Goal: Task Accomplishment & Management: Manage account settings

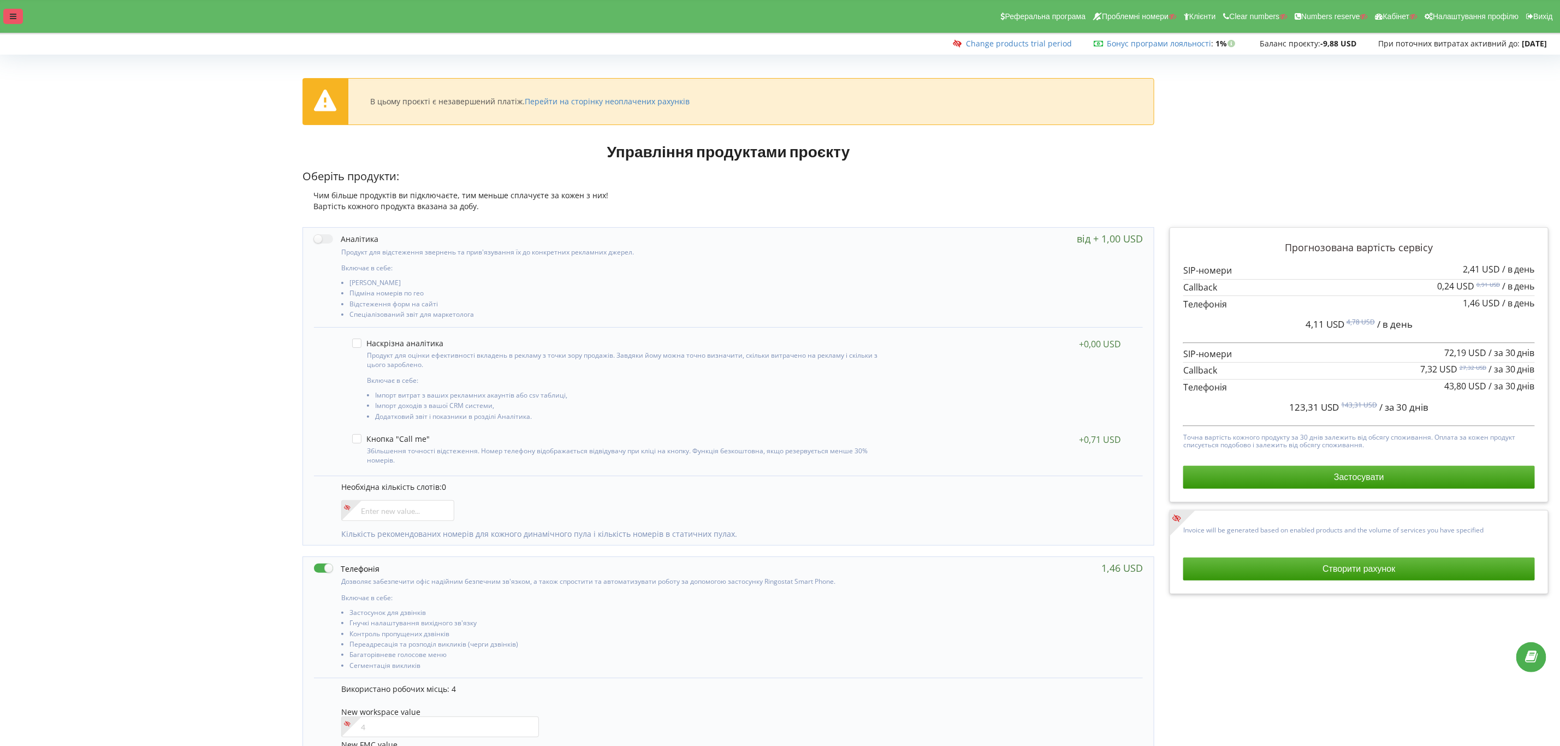
click at [7, 19] on div at bounding box center [13, 16] width 20 height 15
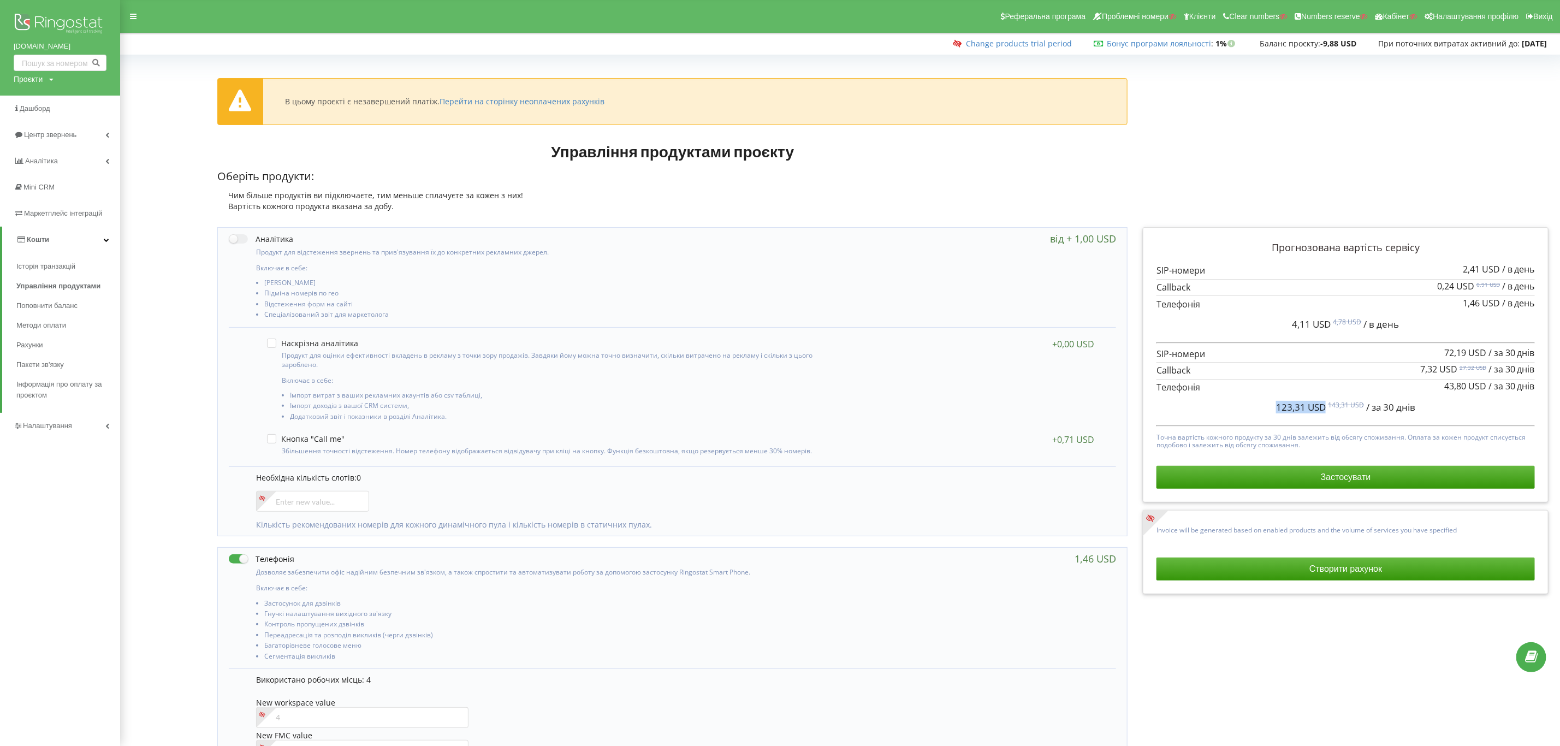
drag, startPoint x: 1237, startPoint y: 407, endPoint x: 1325, endPoint y: 402, distance: 88.1
click at [1325, 402] on div "123,31 USD 143,31 USD / за 30 днів" at bounding box center [1346, 407] width 378 height 27
copy span "123,31 USD"
click at [62, 411] on div "Історія транзакцій Управління продуктами Поповнити баланс Методи оплати Рахунки…" at bounding box center [60, 333] width 120 height 160
click at [61, 431] on span "Налаштування" at bounding box center [44, 425] width 61 height 11
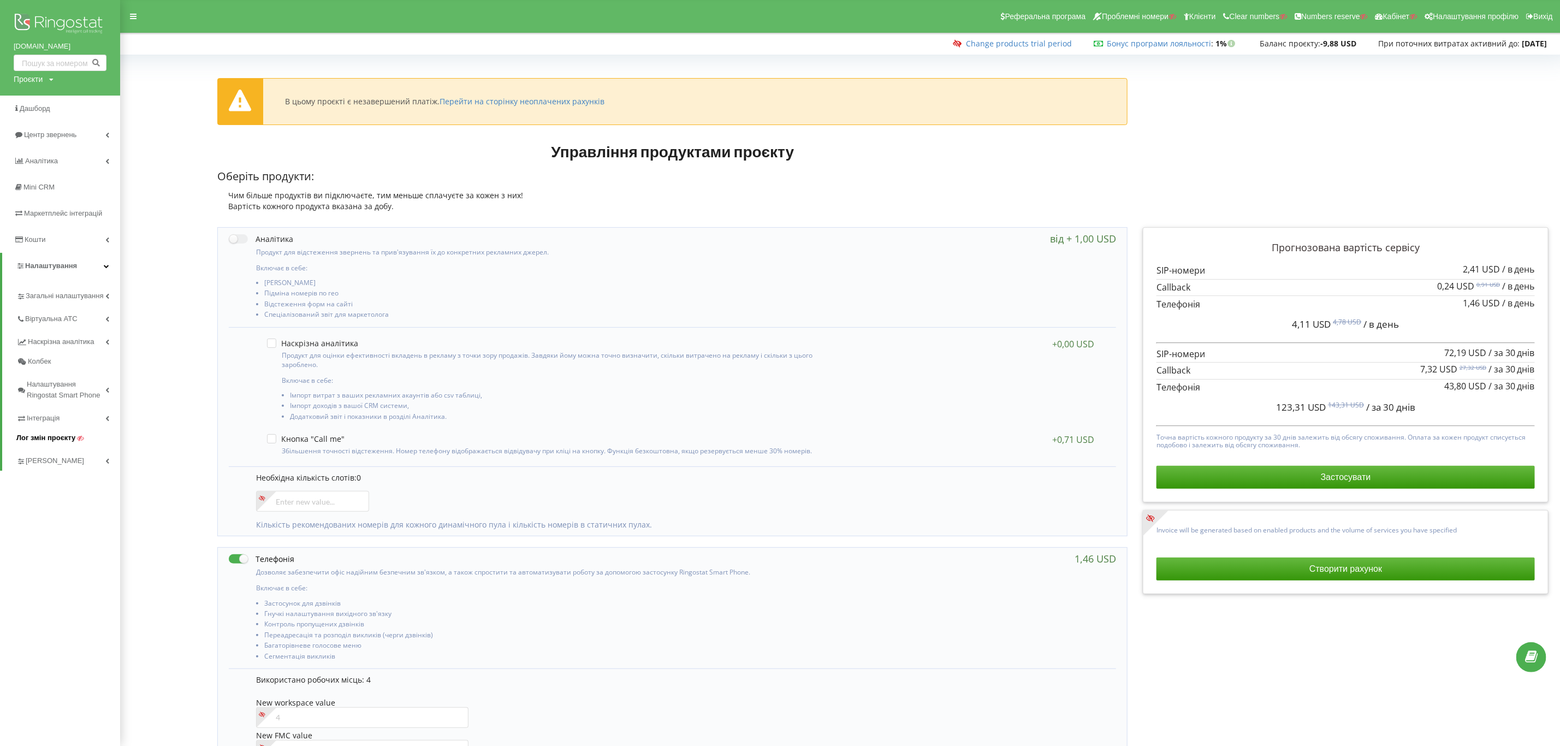
click at [77, 437] on icon at bounding box center [80, 438] width 7 height 7
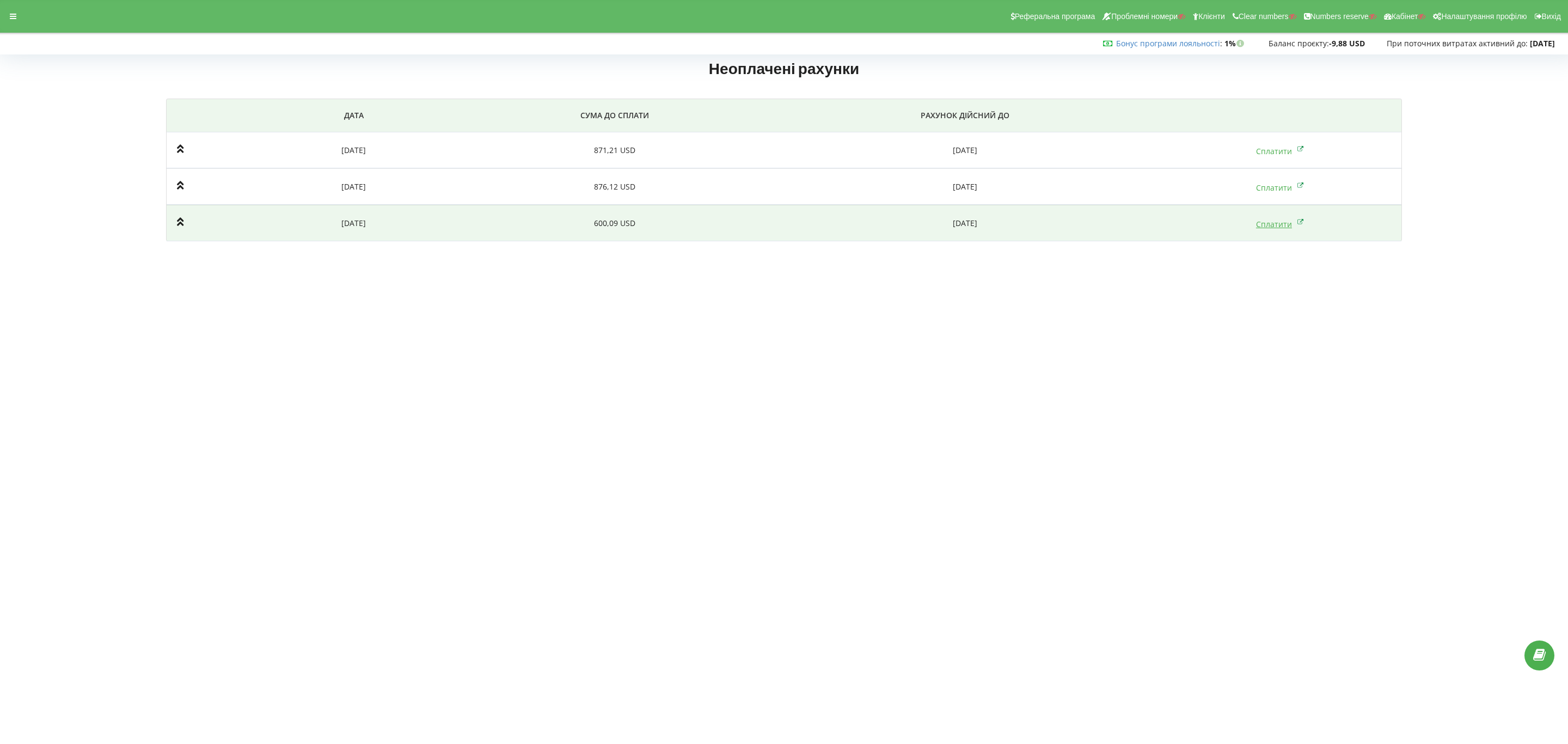
click at [1276, 229] on link "Сплатити" at bounding box center [1280, 224] width 48 height 10
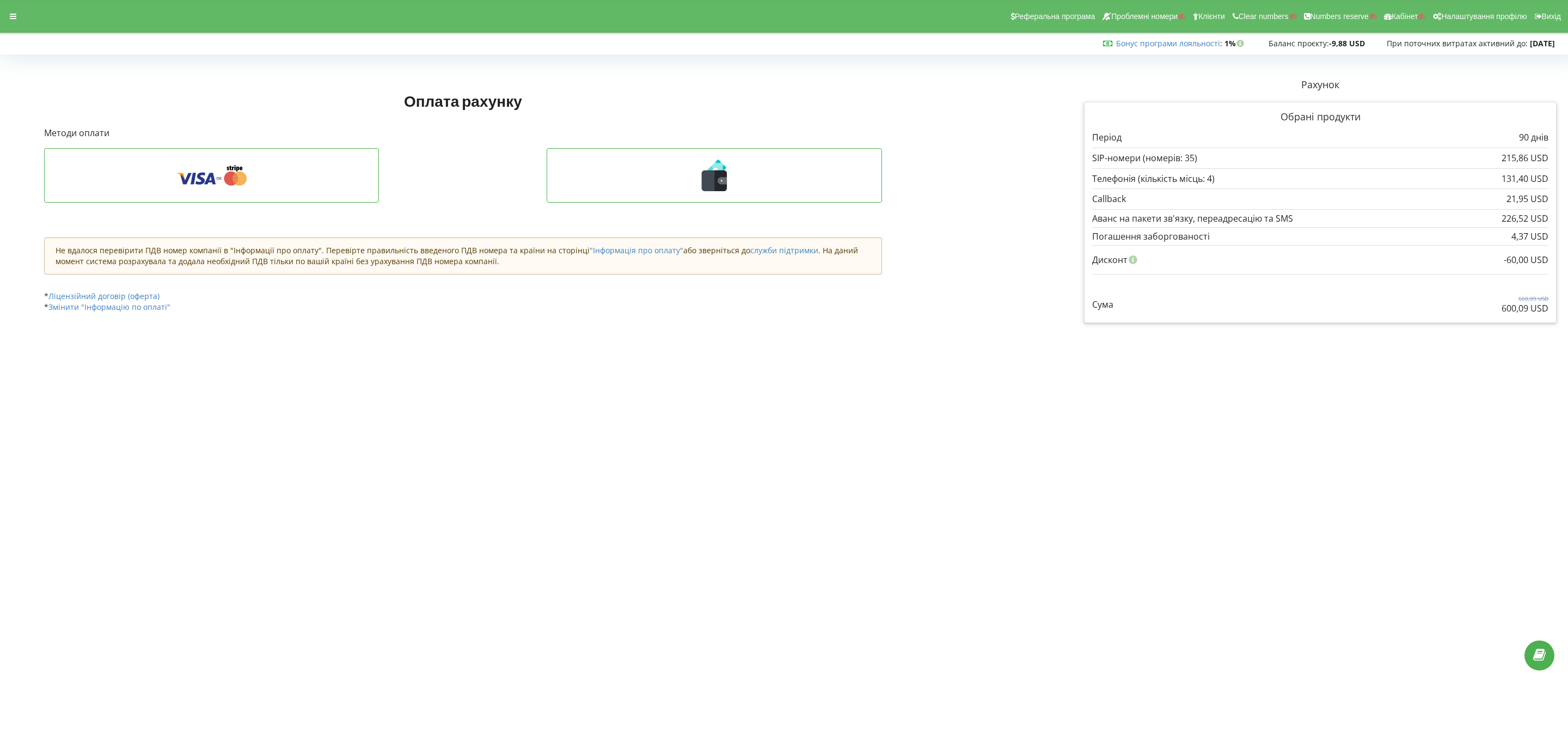
drag, startPoint x: 1090, startPoint y: 139, endPoint x: 1556, endPoint y: 312, distance: 497.1
click at [1556, 312] on div "Рахунок Обрані продукти Період 90 днів 215,86 USD" at bounding box center [1320, 199] width 487 height 260
copy div "Період 90 днів SIP-номери ..."
click at [11, 9] on div at bounding box center [13, 16] width 20 height 15
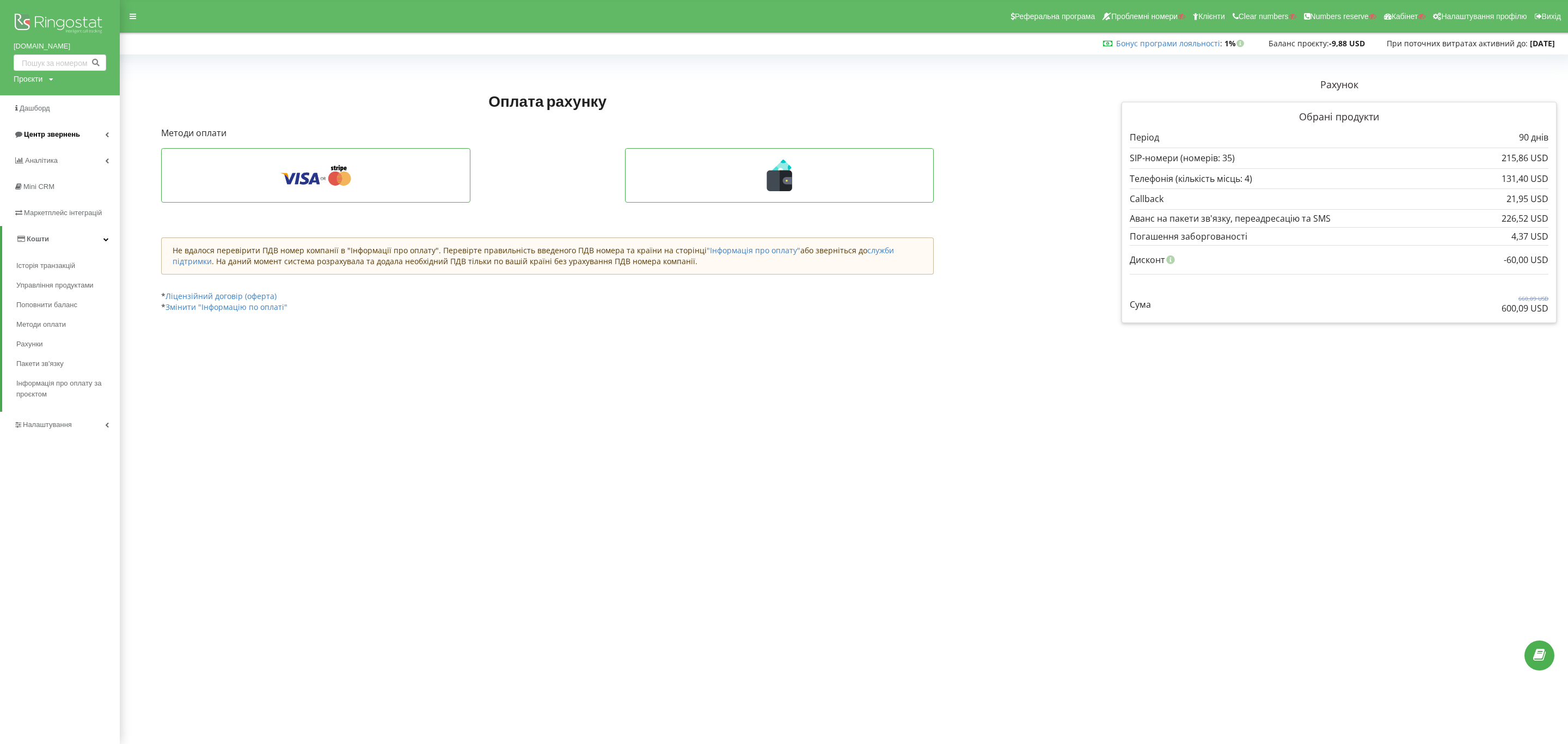
click at [45, 135] on span "Центр звернень" at bounding box center [52, 135] width 56 height 8
click at [54, 164] on span "Журнал дзвінків" at bounding box center [45, 161] width 58 height 11
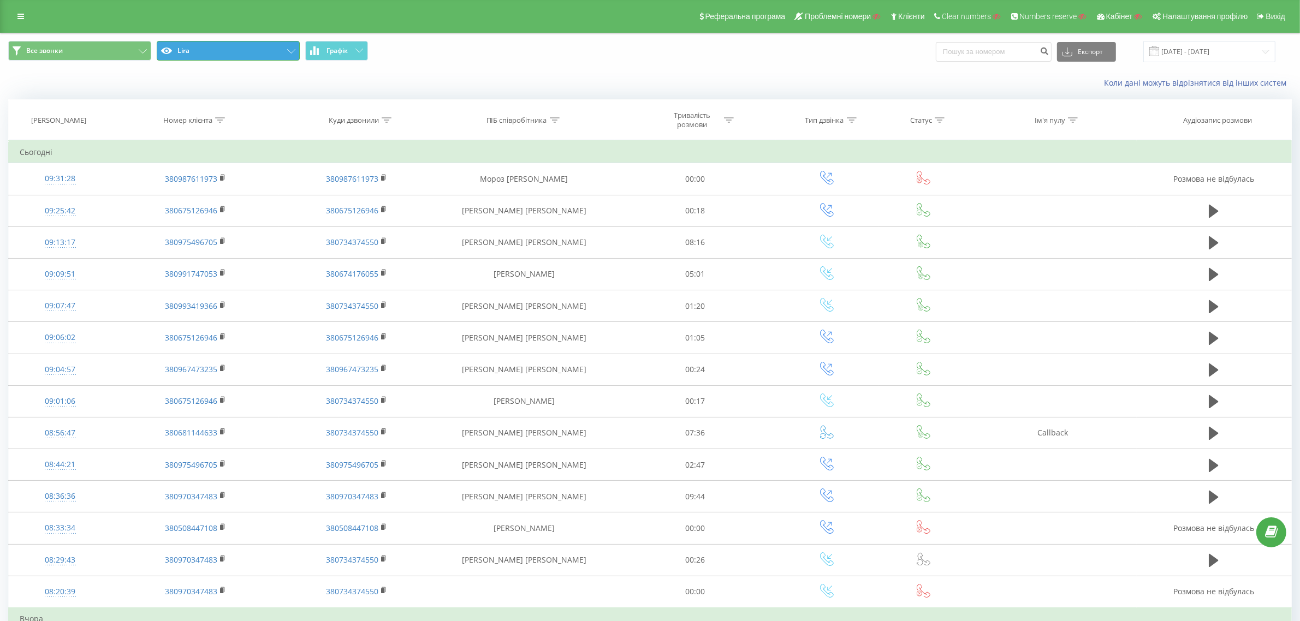
click at [246, 54] on button "Lira" at bounding box center [228, 51] width 143 height 20
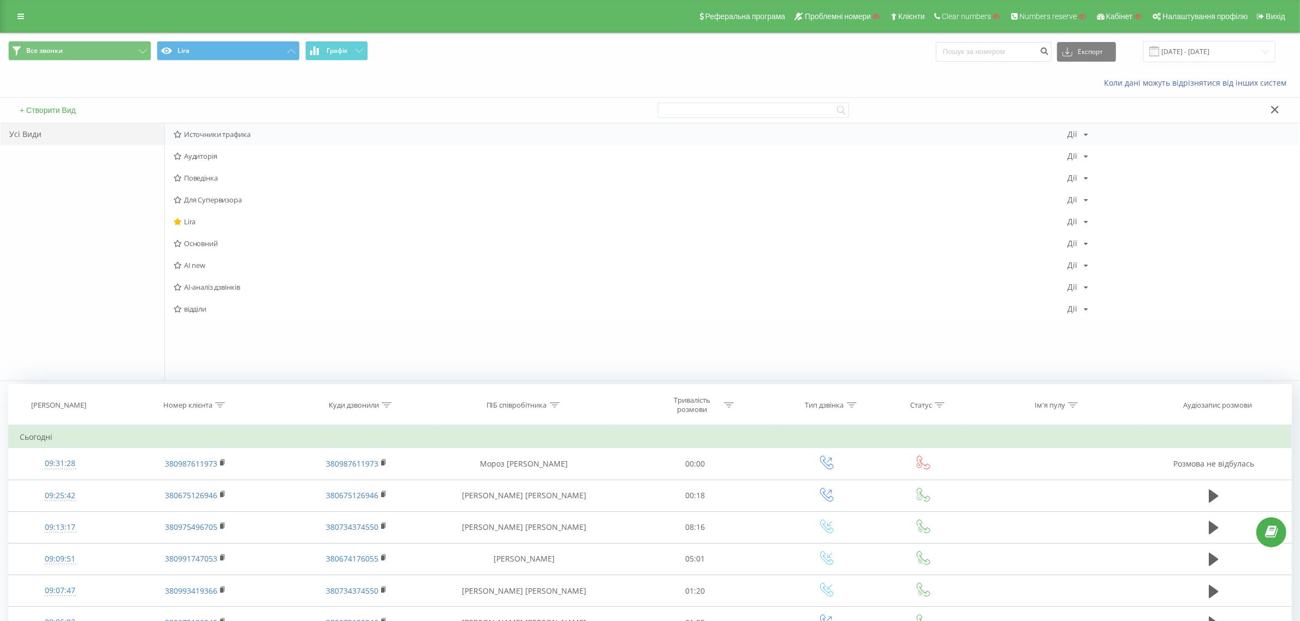
click at [247, 131] on span "Источники трафика" at bounding box center [621, 135] width 894 height 8
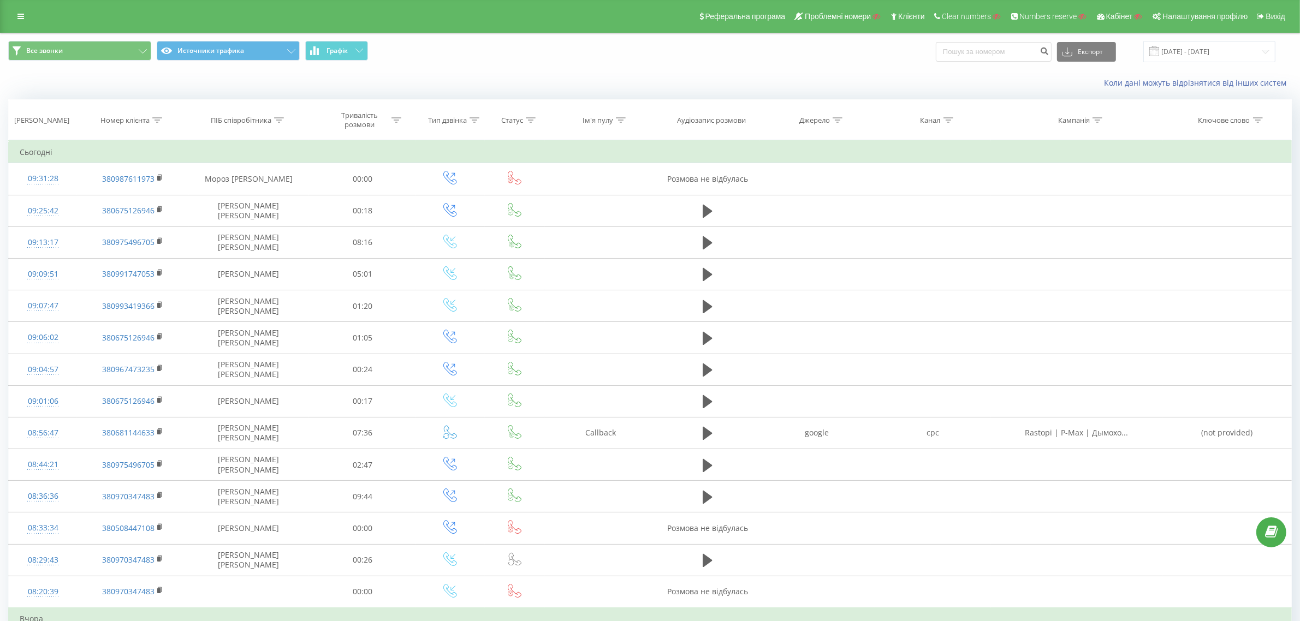
click at [476, 121] on icon at bounding box center [475, 119] width 10 height 5
click at [471, 175] on div at bounding box center [445, 173] width 78 height 10
click at [463, 198] on div "Введіть значення" at bounding box center [445, 199] width 78 height 9
click at [465, 219] on div "Вхідний" at bounding box center [450, 220] width 95 height 17
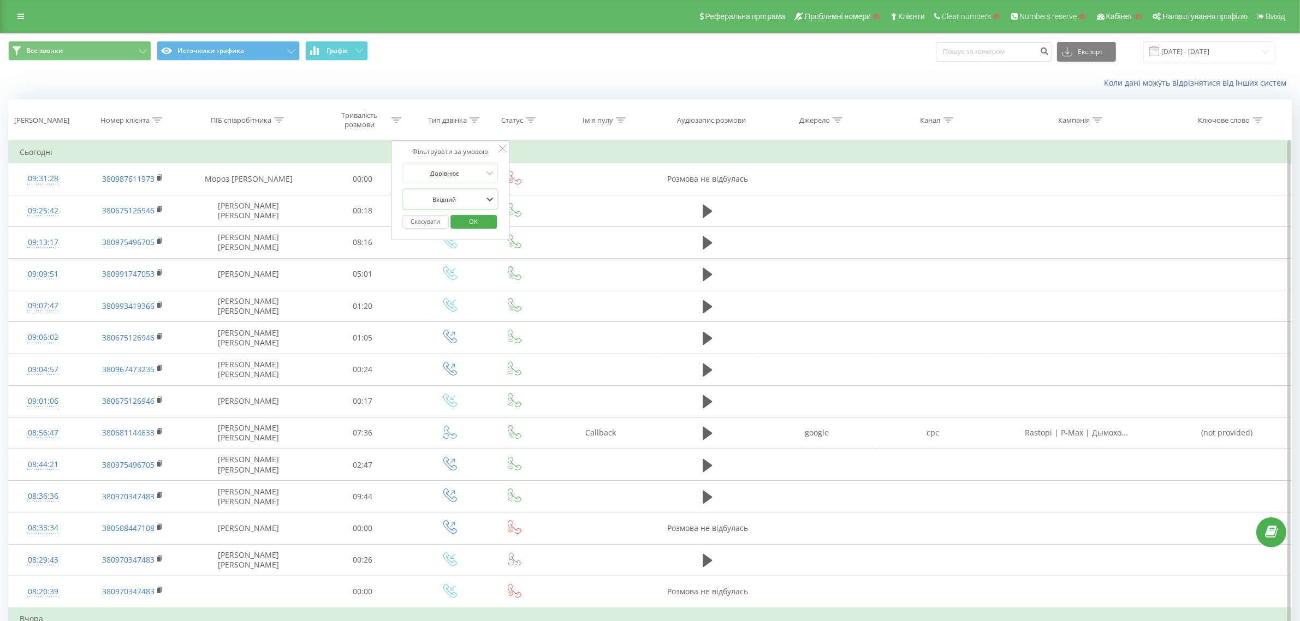
click at [466, 218] on span "OK" at bounding box center [473, 221] width 31 height 17
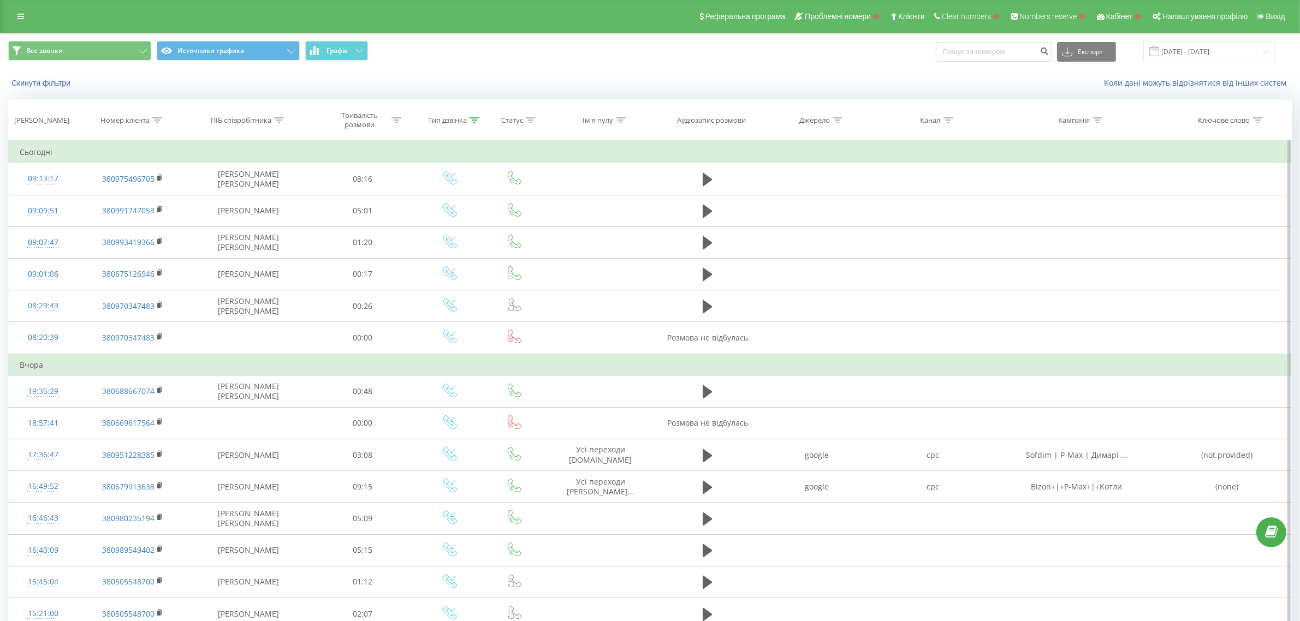
scroll to position [341, 0]
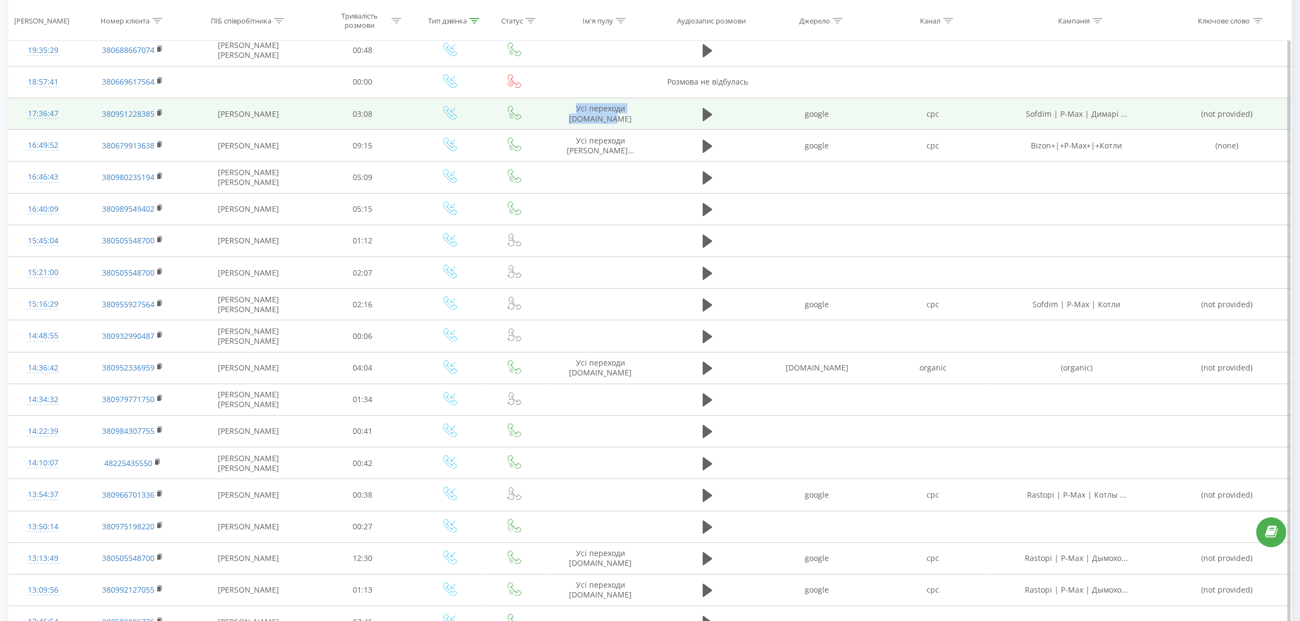
drag, startPoint x: 574, startPoint y: 107, endPoint x: 634, endPoint y: 121, distance: 61.7
click at [634, 121] on td "Усі переходи sofdim.com" at bounding box center [600, 114] width 111 height 32
copy td "Усі переходи sofdim.com"
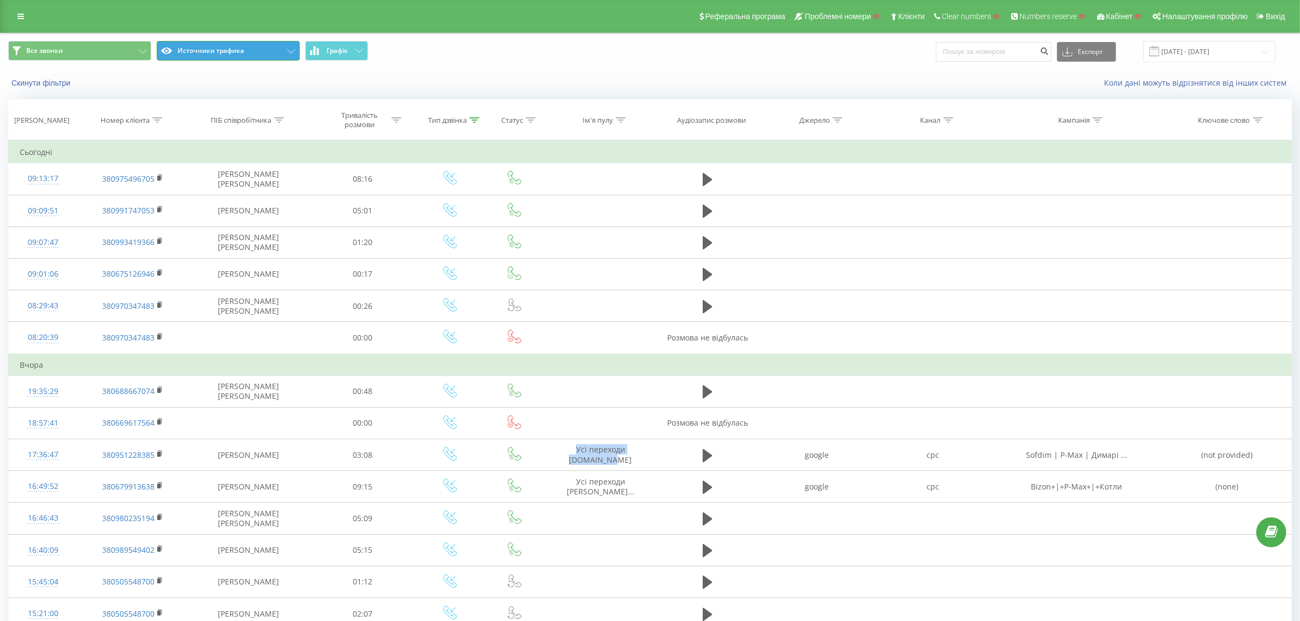
click at [252, 42] on button "Источники трафика" at bounding box center [228, 51] width 143 height 20
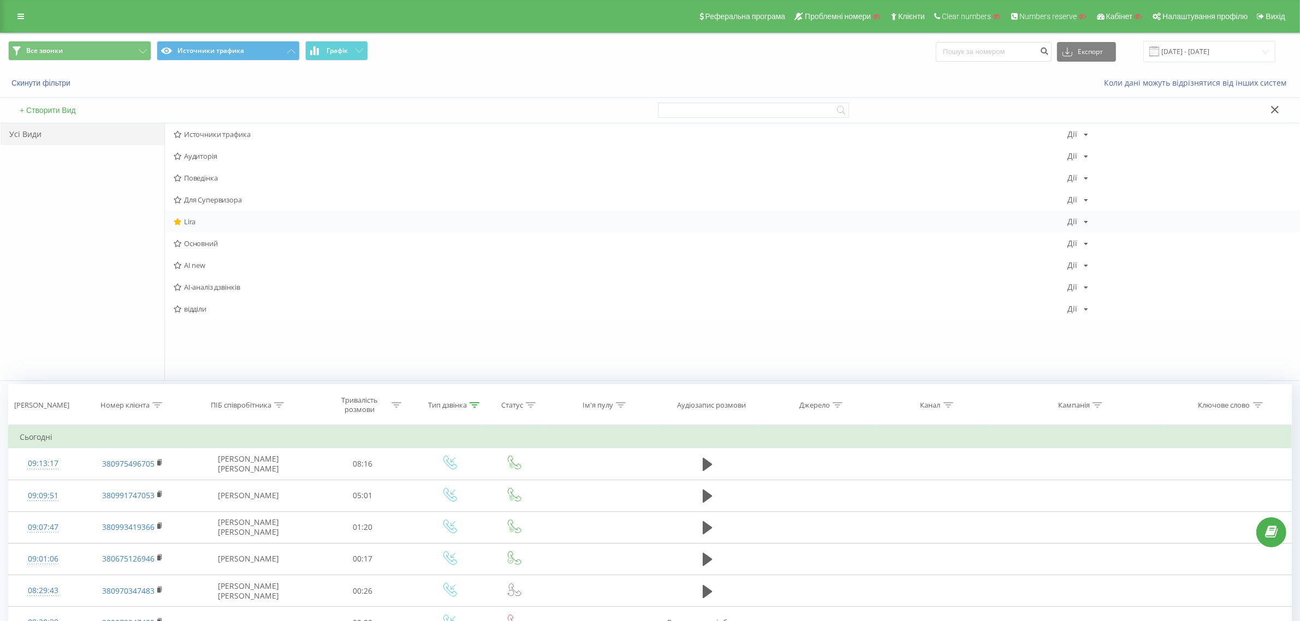
click at [228, 224] on span "Lira" at bounding box center [621, 222] width 894 height 8
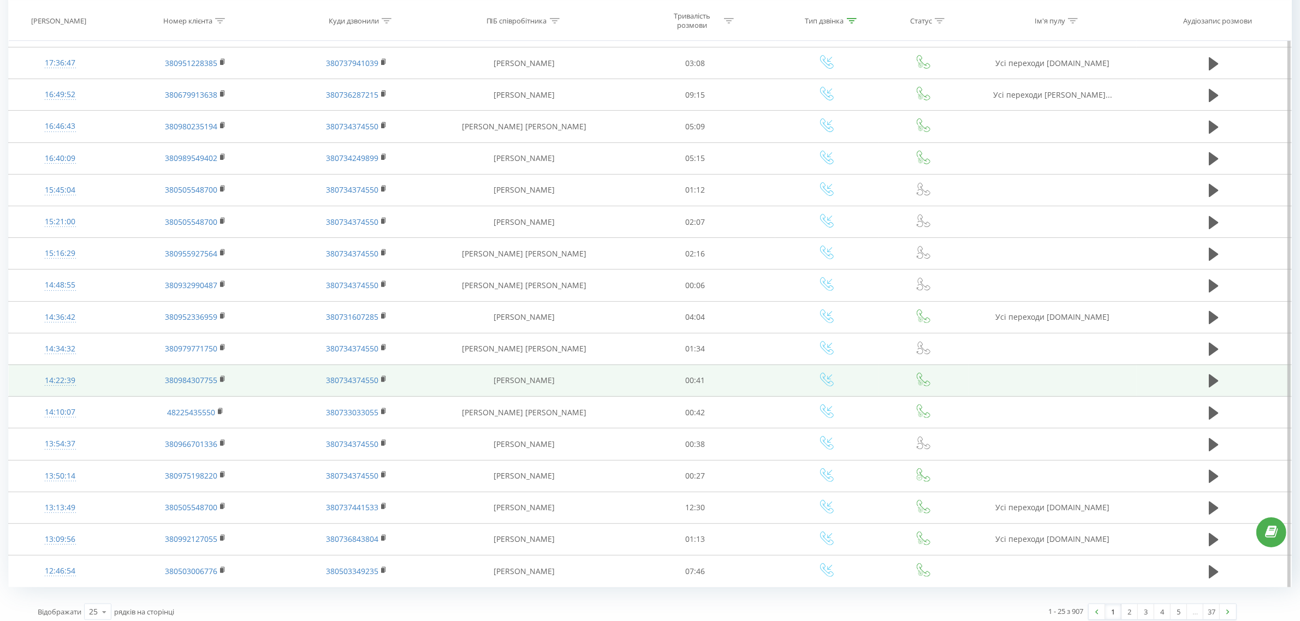
scroll to position [402, 0]
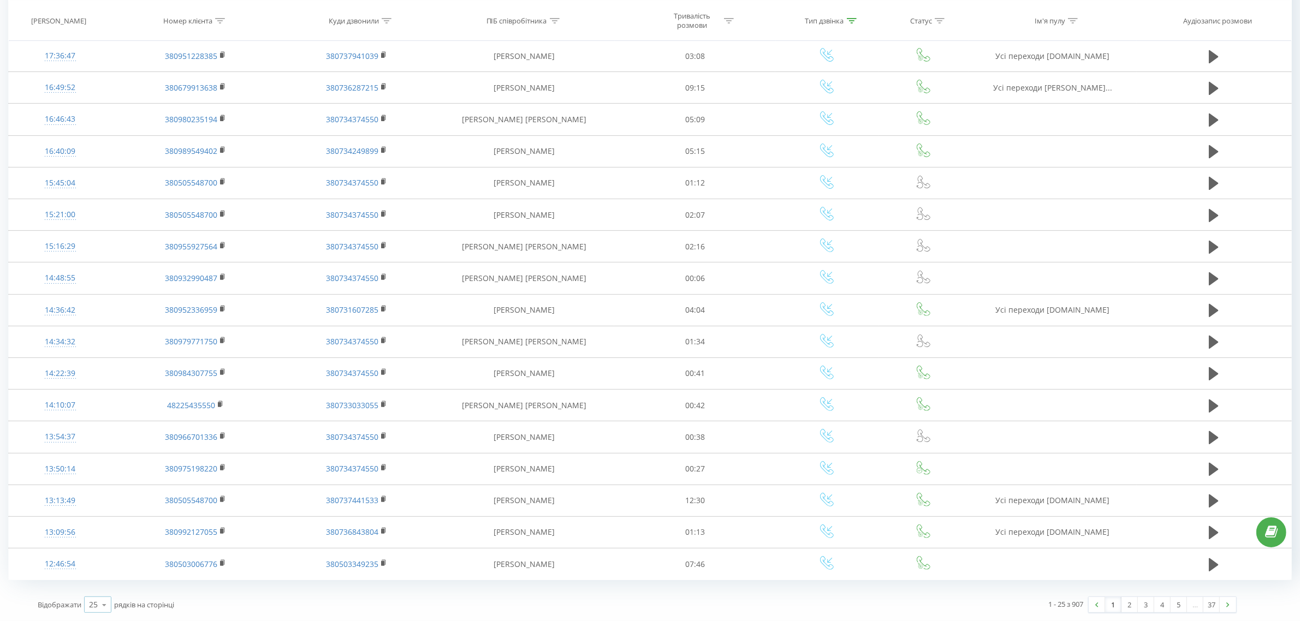
click at [96, 607] on icon at bounding box center [104, 605] width 16 height 21
click at [99, 595] on div "100" at bounding box center [98, 590] width 26 height 16
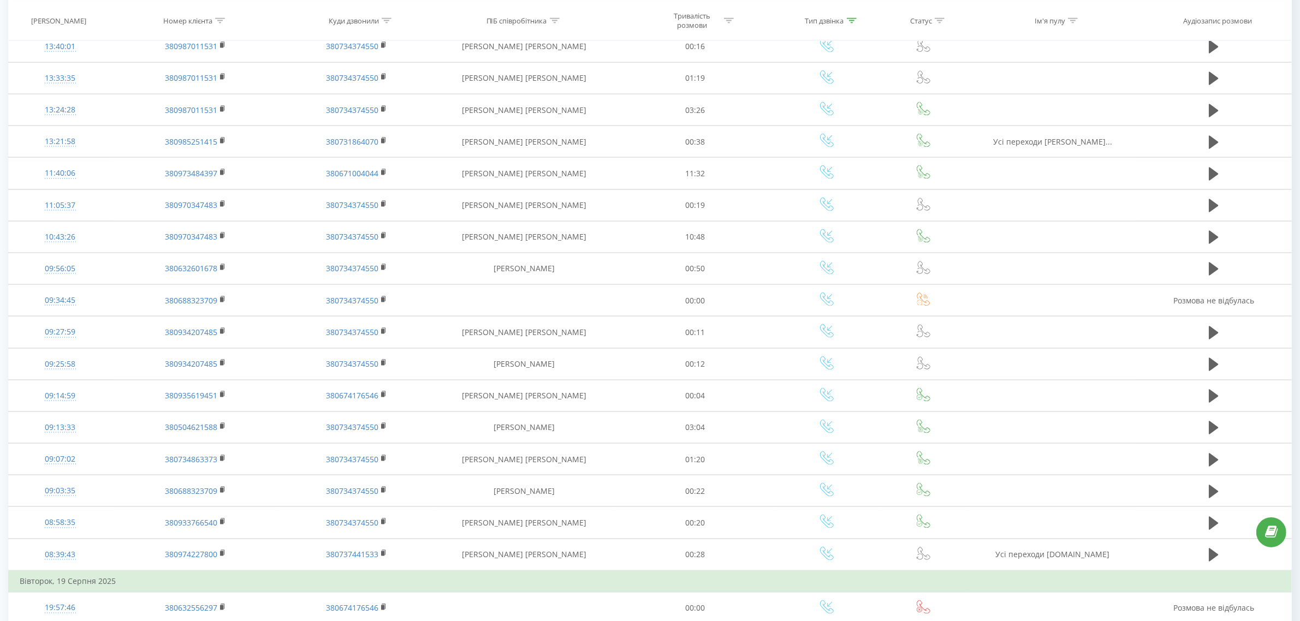
scroll to position [2018, 0]
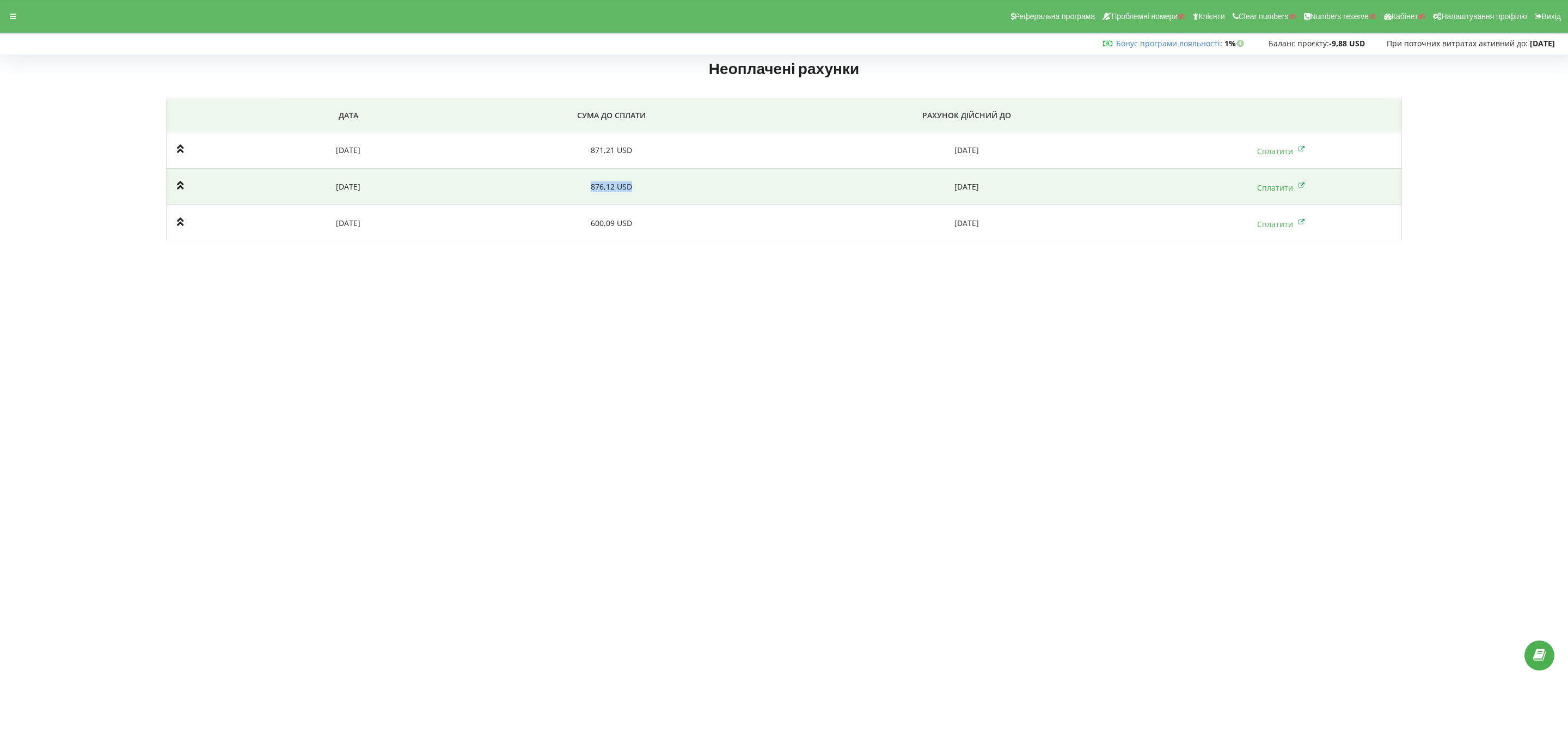
drag, startPoint x: 635, startPoint y: 186, endPoint x: 574, endPoint y: 185, distance: 61.0
click at [574, 185] on td "876,12 USD" at bounding box center [612, 186] width 321 height 37
copy td "876,12 USD"
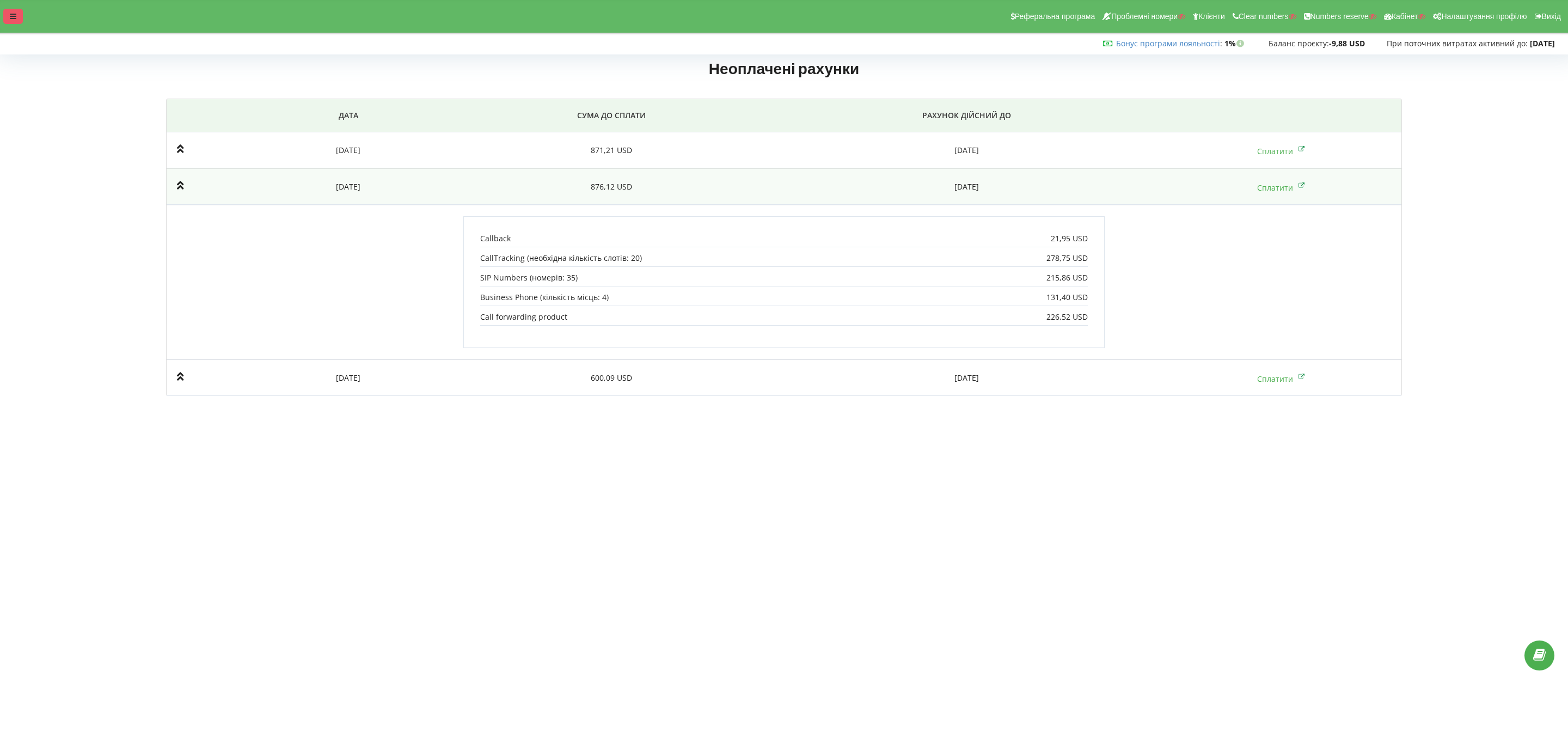
click at [14, 11] on div at bounding box center [13, 16] width 20 height 15
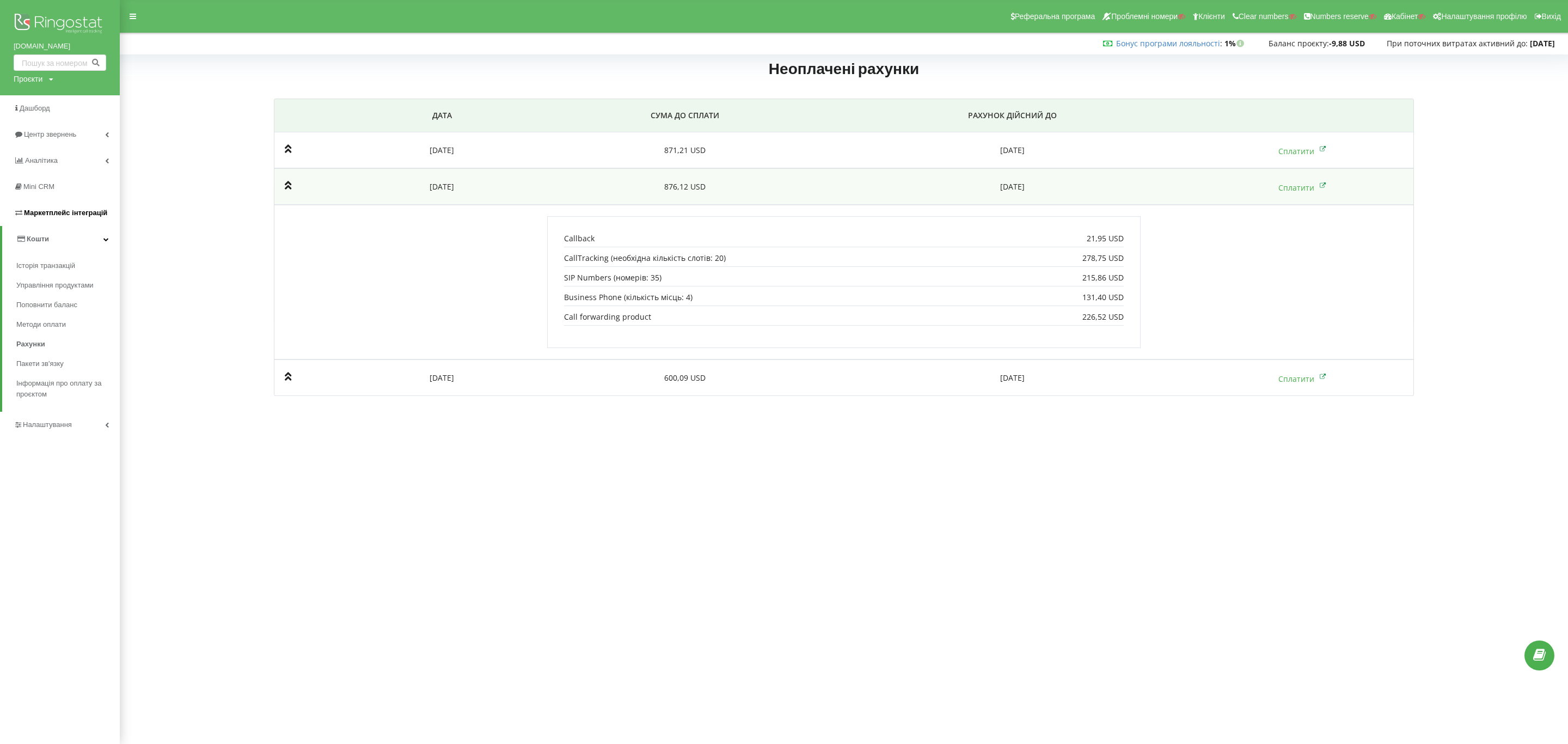
click at [66, 215] on span "Маркетплейс інтеграцій" at bounding box center [66, 212] width 84 height 8
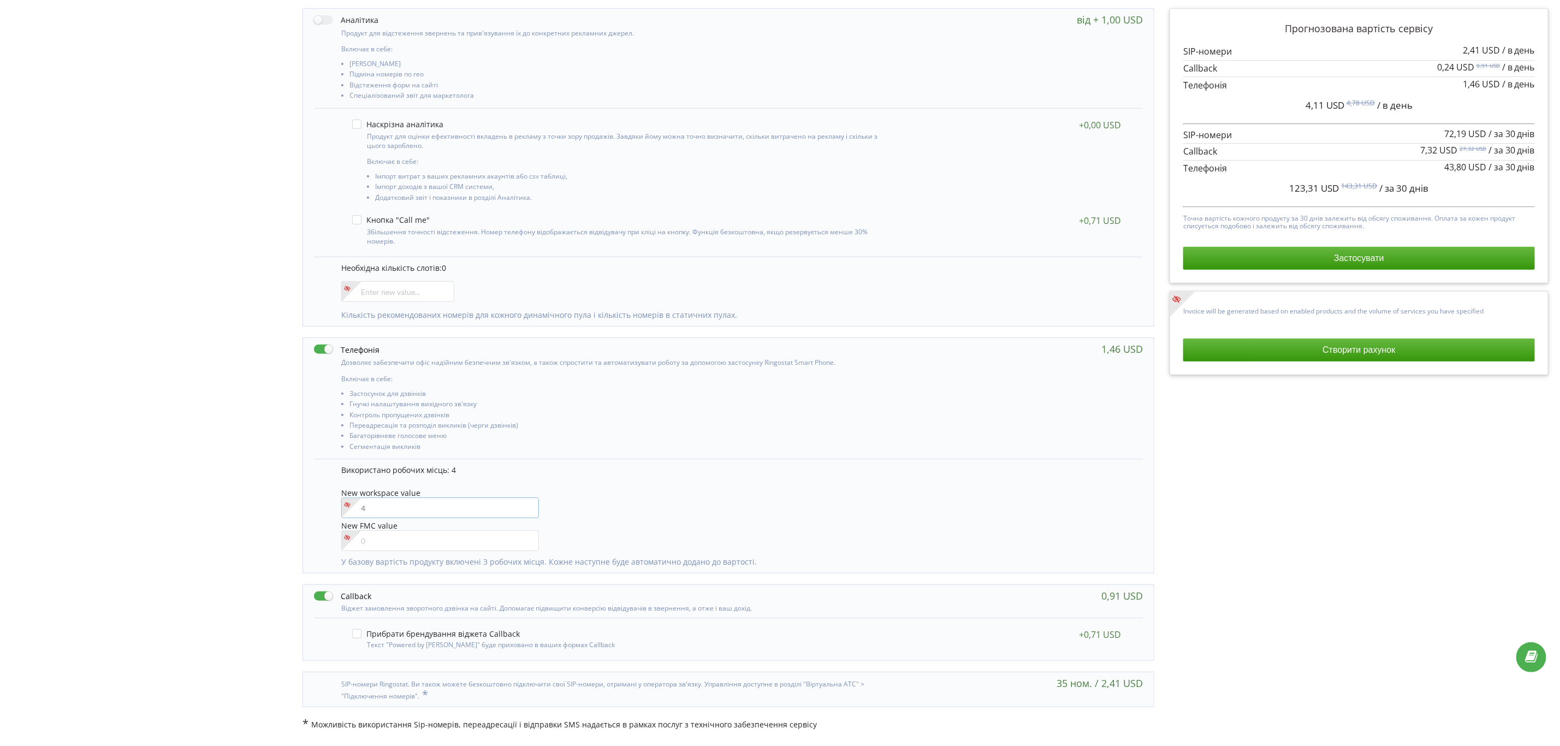
click at [369, 501] on input"] "number" at bounding box center [440, 507] width 198 height 21
type input"] "3"
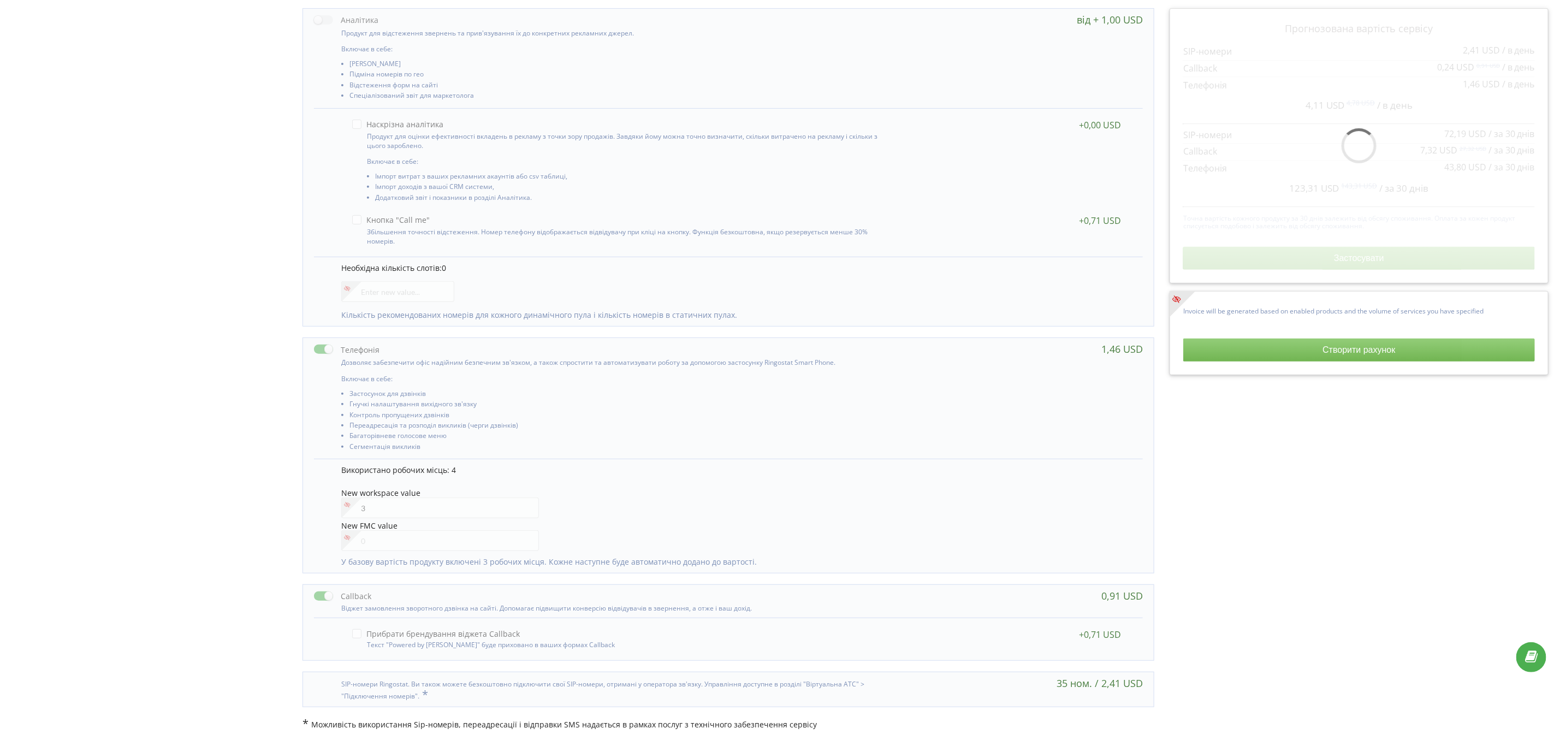
click at [850, 421] on li "Контроль пропущених дзвінків" at bounding box center [622, 416] width 545 height 10
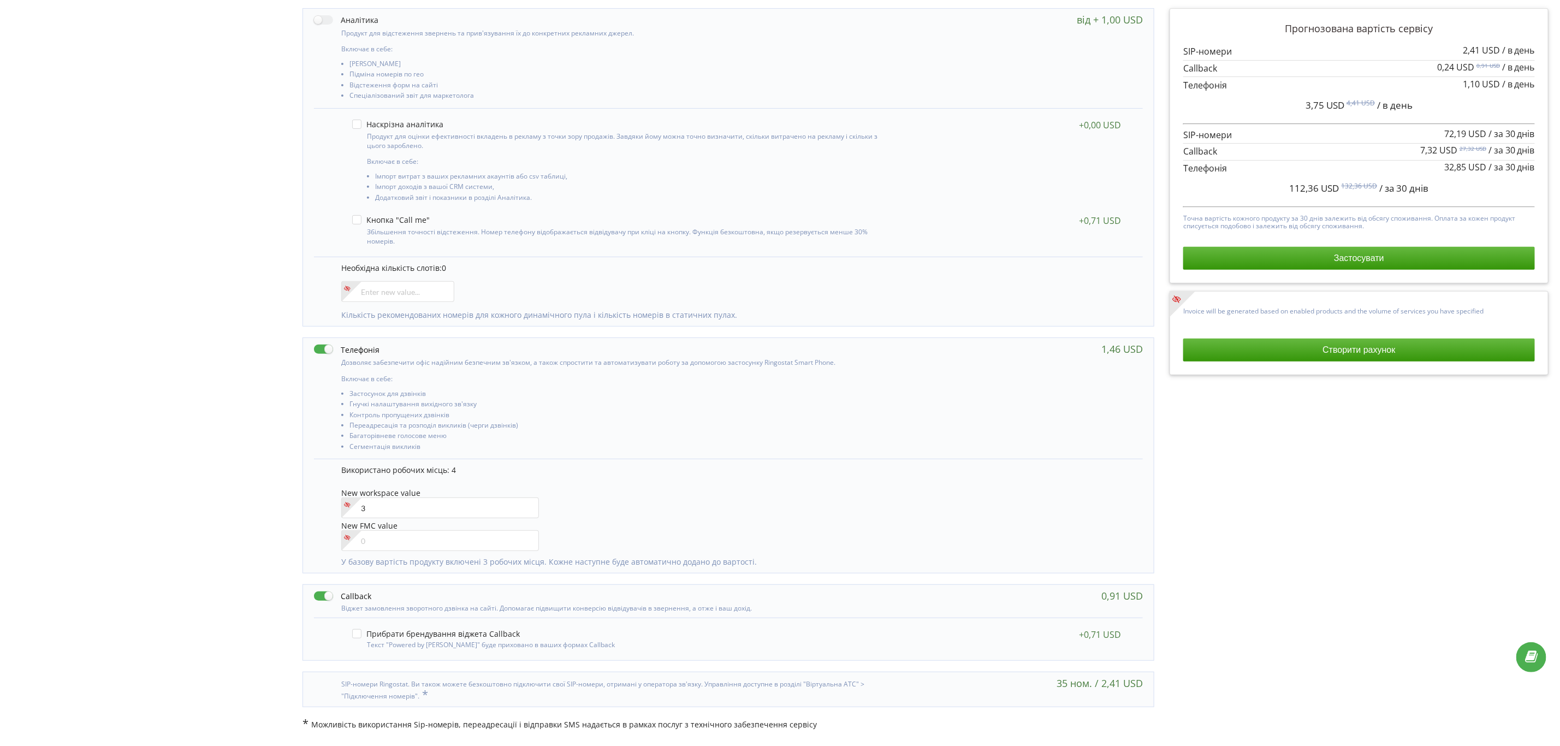
drag, startPoint x: 1422, startPoint y: 174, endPoint x: 1477, endPoint y: 176, distance: 54.7
click at [1477, 175] on p at bounding box center [1359, 168] width 352 height 13
drag, startPoint x: 1484, startPoint y: 169, endPoint x: 1445, endPoint y: 169, distance: 39.3
click at [1445, 169] on span "32,85 USD" at bounding box center [1465, 167] width 42 height 12
copy span "32,85 USD"
